Goal: Check status

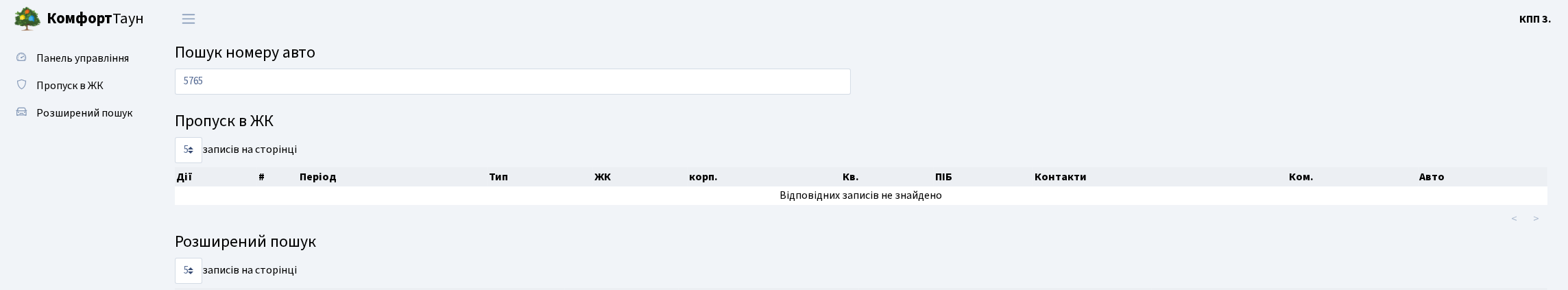
type input "5765"
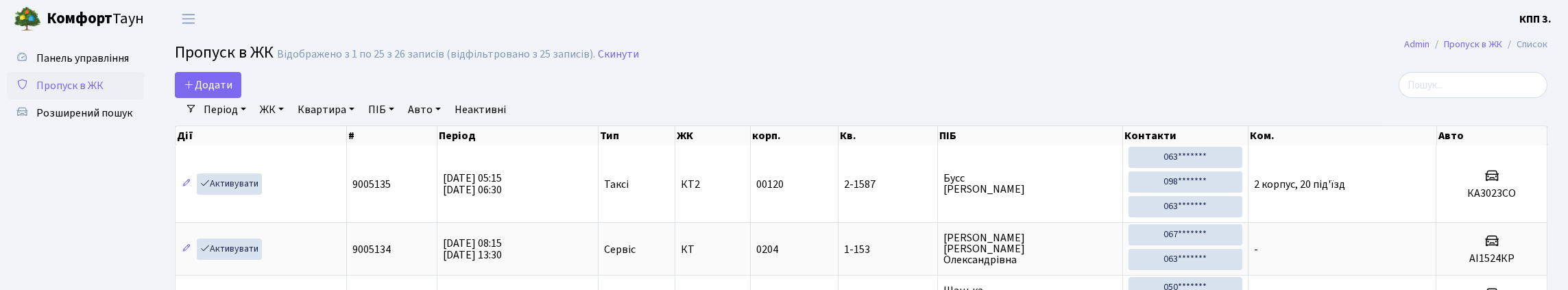
select select "25"
type input "5765"
